Goal: Task Accomplishment & Management: Use online tool/utility

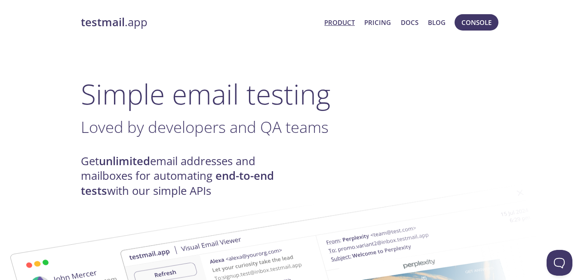
click at [128, 19] on link "testmail .app" at bounding box center [199, 22] width 237 height 15
click at [340, 22] on link "Product" at bounding box center [339, 22] width 31 height 11
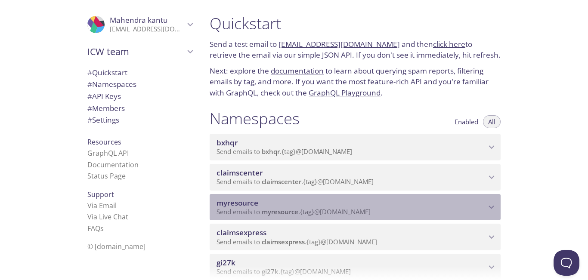
click at [370, 212] on span "Send emails to myresource . {tag} @[DOMAIN_NAME]" at bounding box center [293, 211] width 154 height 9
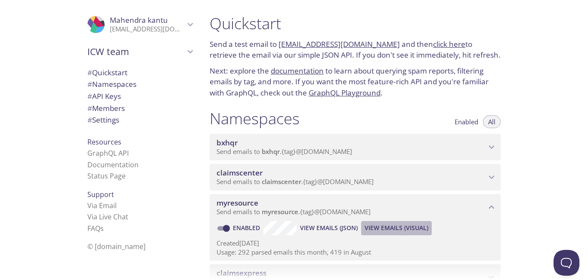
click at [393, 229] on span "View Emails (Visual)" at bounding box center [396, 228] width 64 height 10
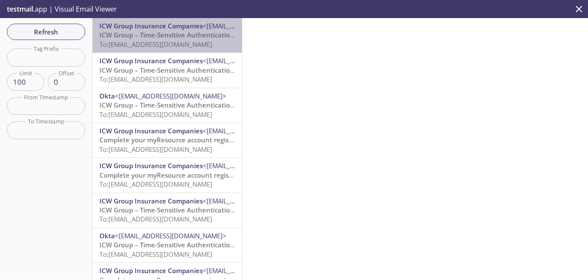
click at [208, 45] on span "To: [EMAIL_ADDRESS][DOMAIN_NAME]" at bounding box center [155, 44] width 113 height 9
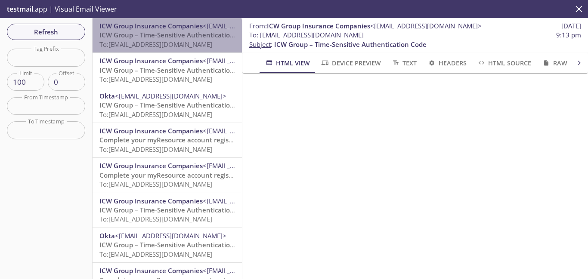
click at [167, 40] on span "To: [EMAIL_ADDRESS][DOMAIN_NAME]" at bounding box center [155, 44] width 113 height 9
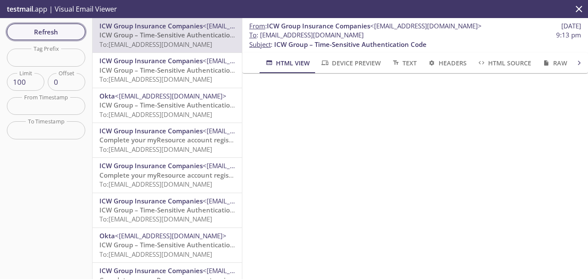
click at [51, 36] on span "Refresh" at bounding box center [46, 31] width 65 height 11
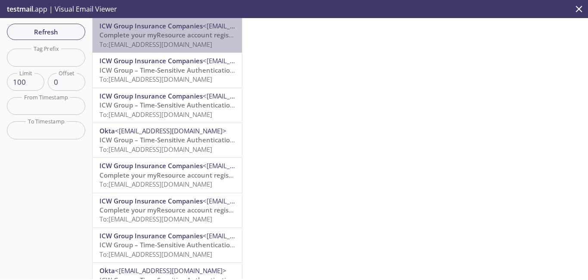
click at [193, 38] on span "Complete your myResource account registration" at bounding box center [174, 35] width 151 height 9
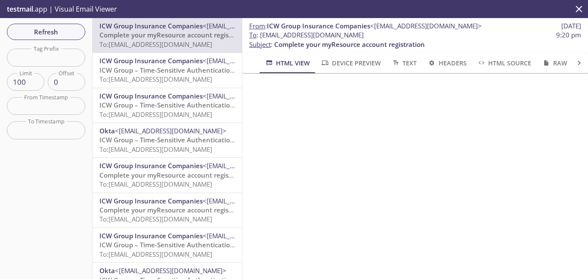
drag, startPoint x: 401, startPoint y: 36, endPoint x: 260, endPoint y: 38, distance: 140.3
click at [260, 38] on span "To : [EMAIL_ADDRESS][DOMAIN_NAME]" at bounding box center [306, 35] width 114 height 9
copy span "[EMAIL_ADDRESS][DOMAIN_NAME]"
click at [68, 34] on span "Refresh" at bounding box center [46, 31] width 65 height 11
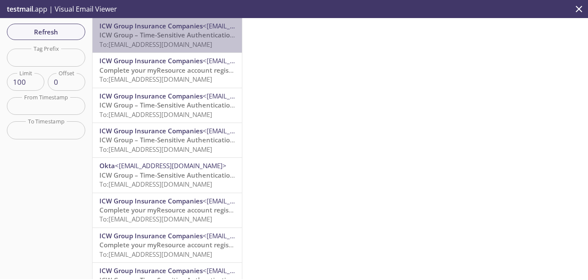
click at [182, 41] on span "To: [EMAIL_ADDRESS][DOMAIN_NAME]" at bounding box center [155, 44] width 113 height 9
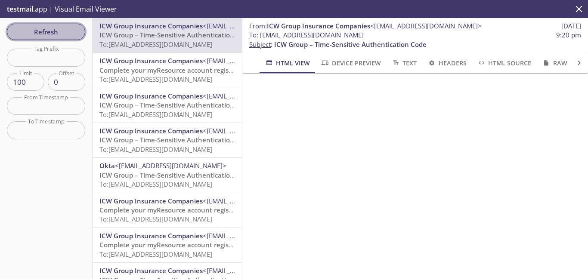
click at [75, 31] on span "Refresh" at bounding box center [46, 31] width 65 height 11
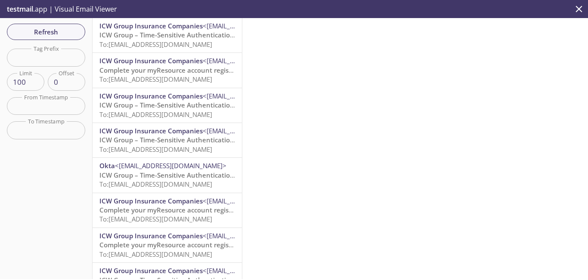
click at [419, 185] on div at bounding box center [415, 148] width 346 height 261
click at [68, 35] on span "Refresh" at bounding box center [46, 31] width 65 height 11
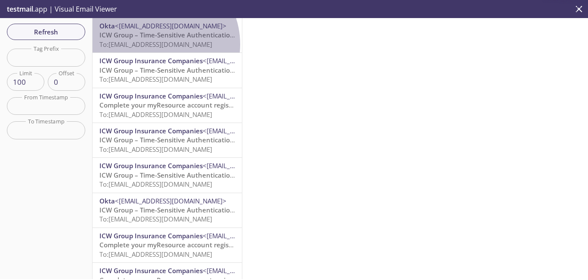
click at [155, 44] on span "To: [EMAIL_ADDRESS][DOMAIN_NAME]" at bounding box center [155, 44] width 113 height 9
